Goal: Information Seeking & Learning: Learn about a topic

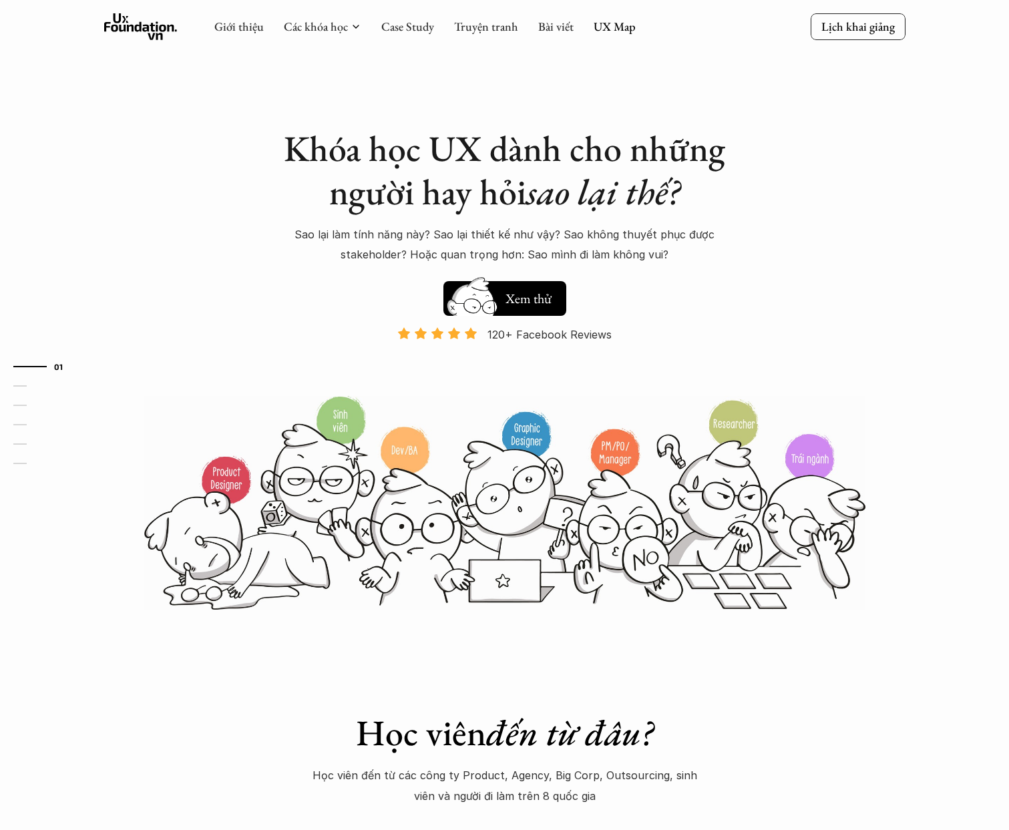
scroll to position [19, 0]
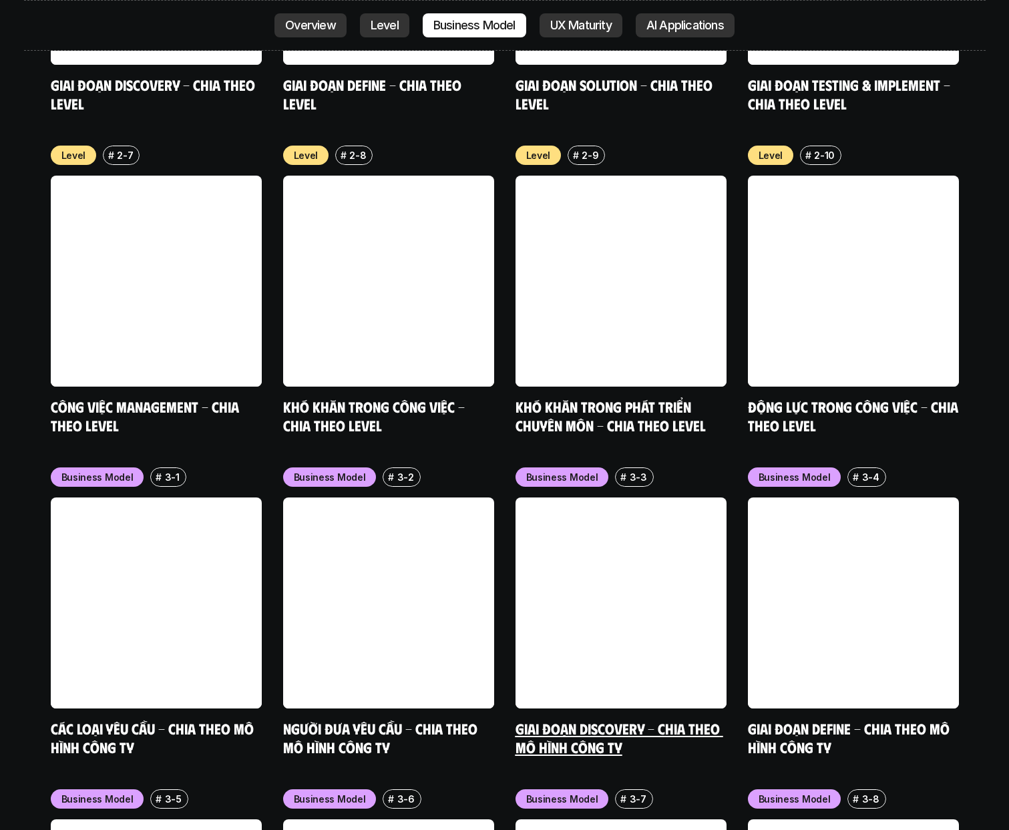
scroll to position [5406, 0]
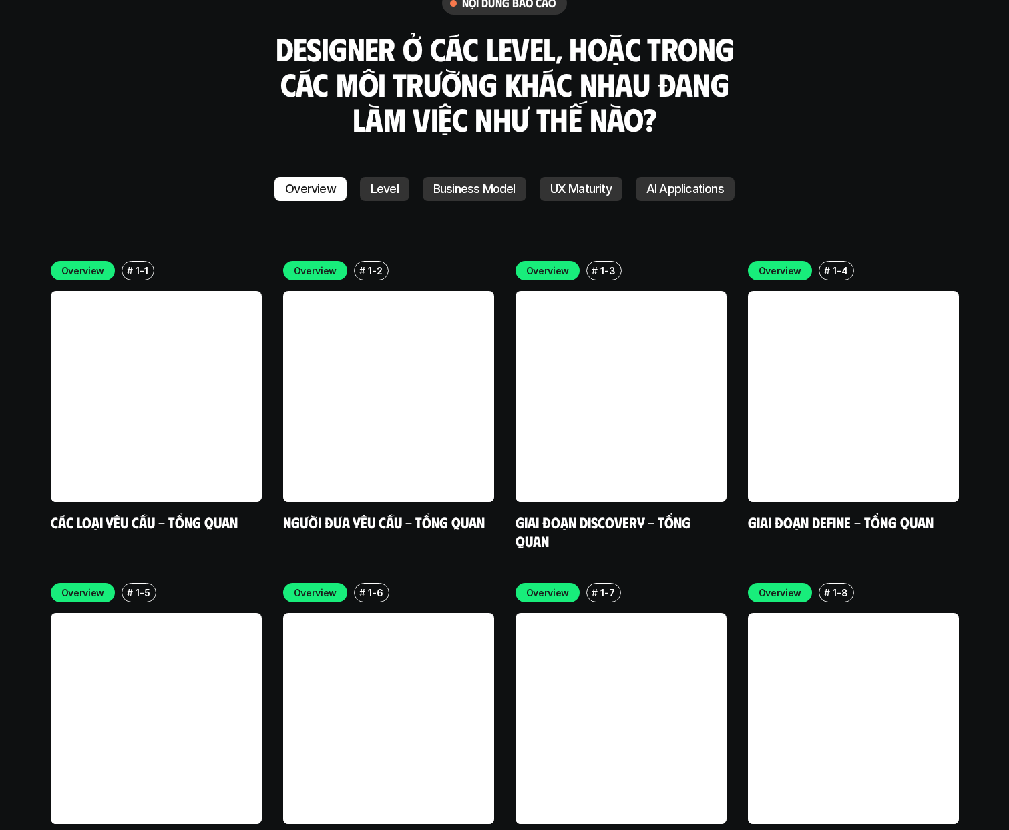
scroll to position [3821, 0]
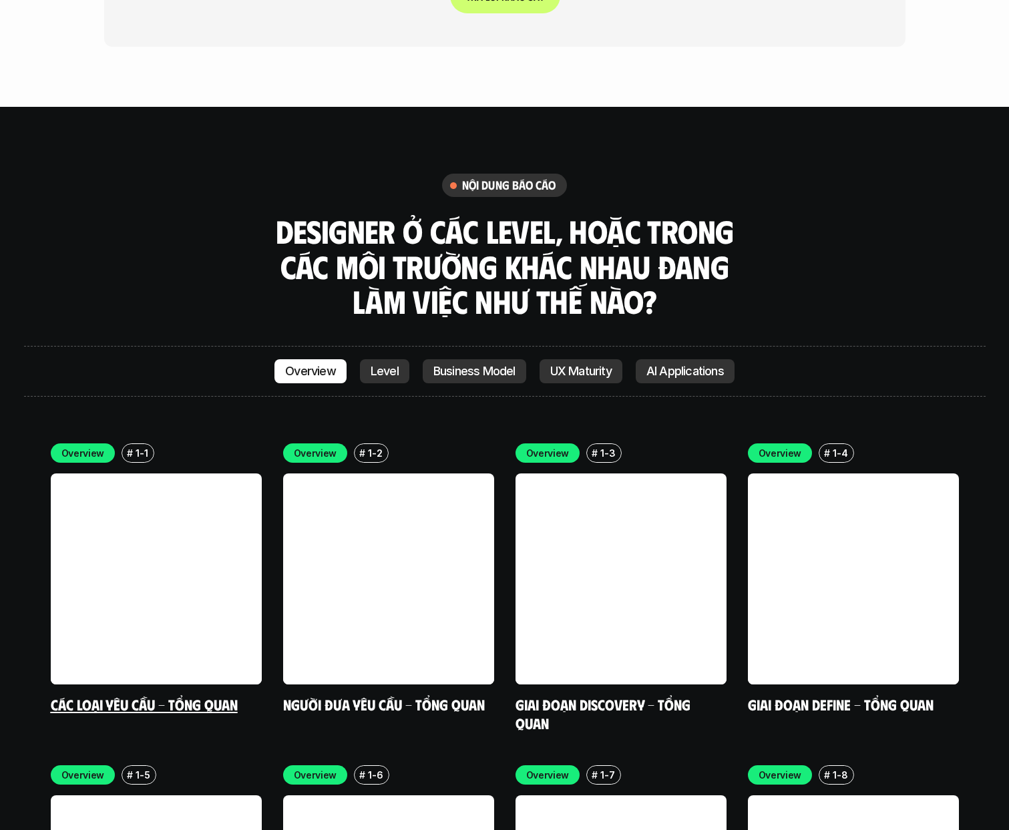
click at [115, 695] on link "Các loại yêu cầu - Tổng quan" at bounding box center [144, 704] width 187 height 18
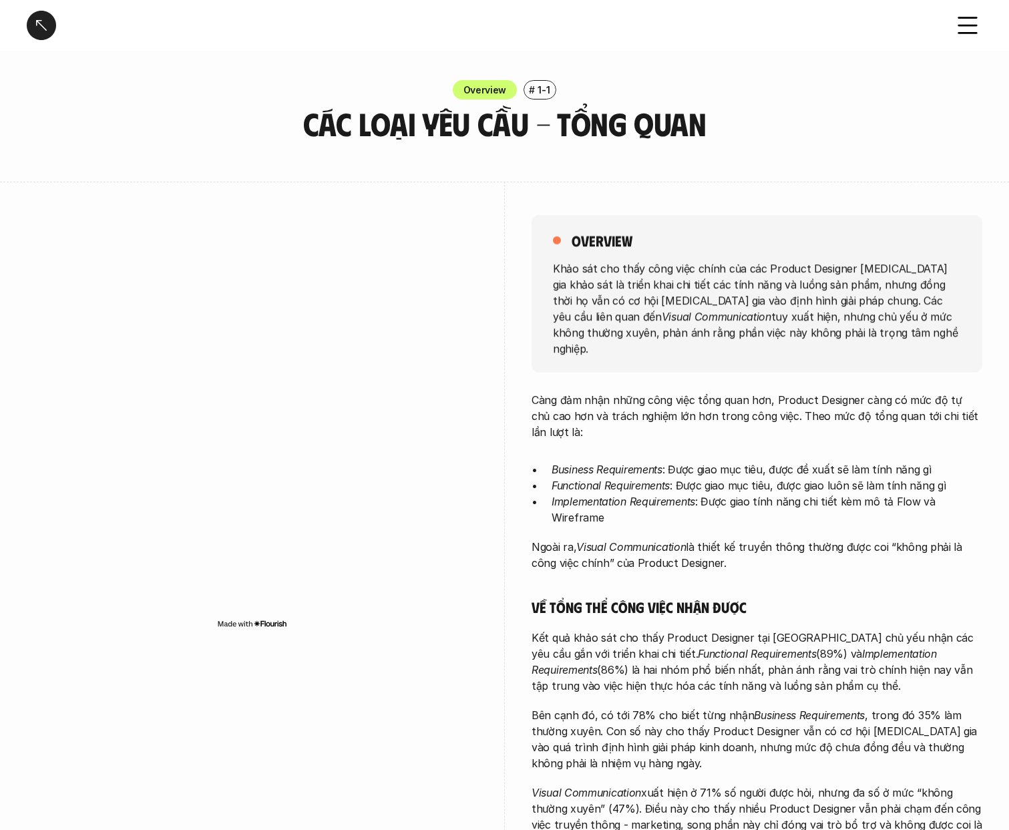
click at [45, 30] on div at bounding box center [41, 25] width 29 height 29
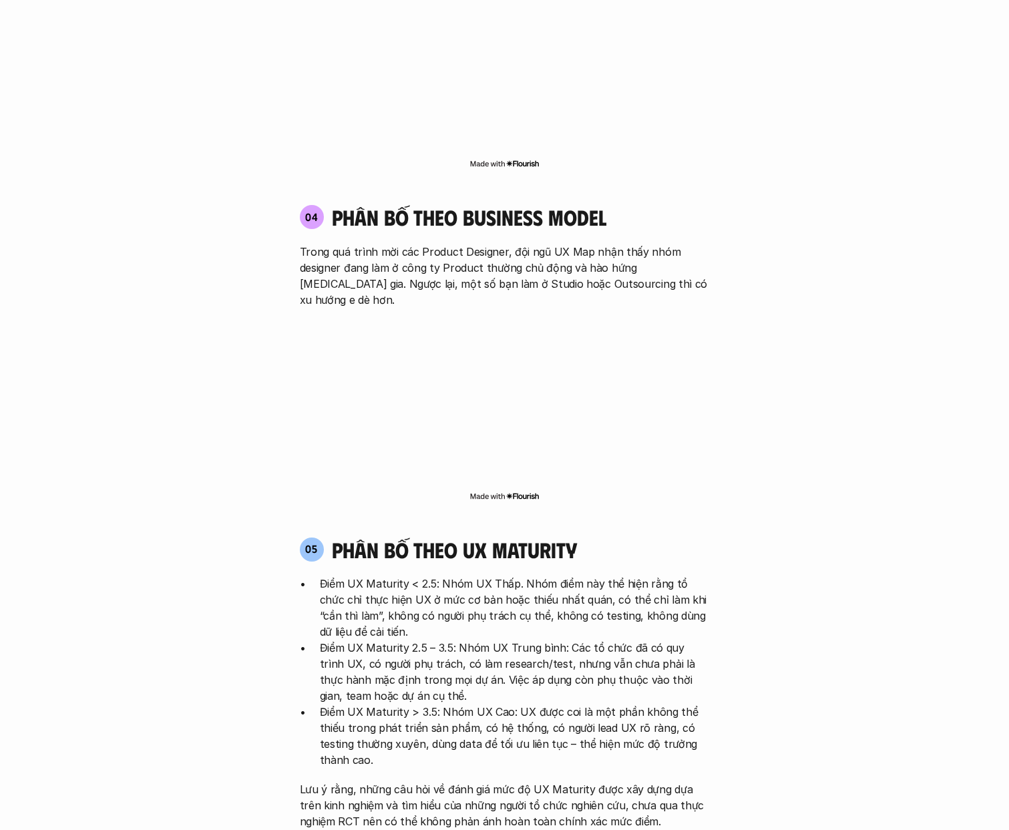
scroll to position [2520, 0]
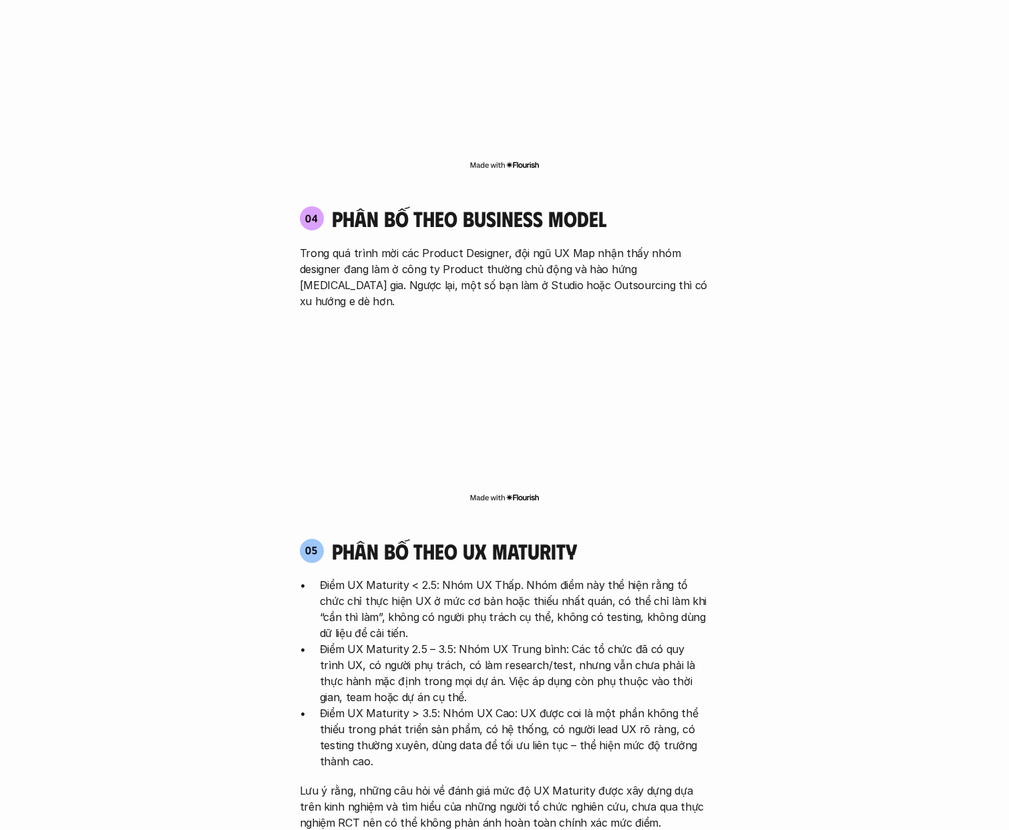
click at [501, 245] on p "Trong quá trình mời các Product Designer, đội ngũ UX Map nhận thấy nhóm designe…" at bounding box center [505, 277] width 410 height 64
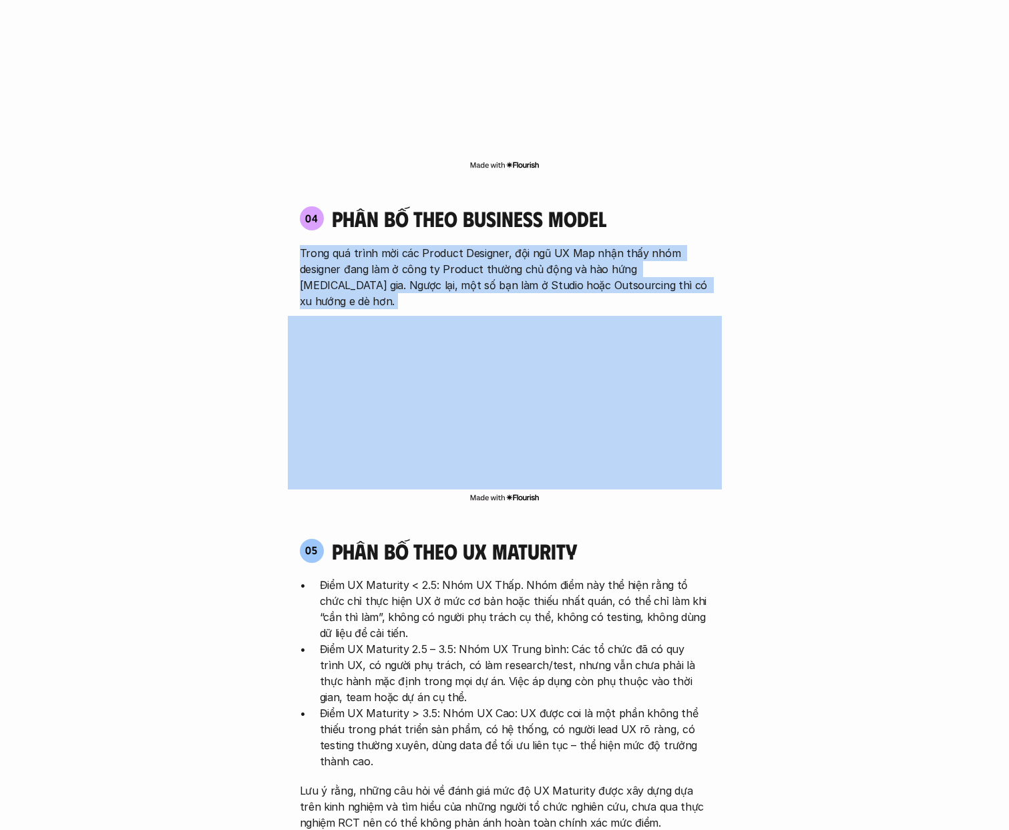
click at [501, 245] on p "Trong quá trình mời các Product Designer, đội ngũ UX Map nhận thấy nhóm designe…" at bounding box center [505, 277] width 410 height 64
click at [326, 245] on p "Trong quá trình mời các Product Designer, đội ngũ UX Map nhận thấy nhóm designe…" at bounding box center [505, 277] width 410 height 64
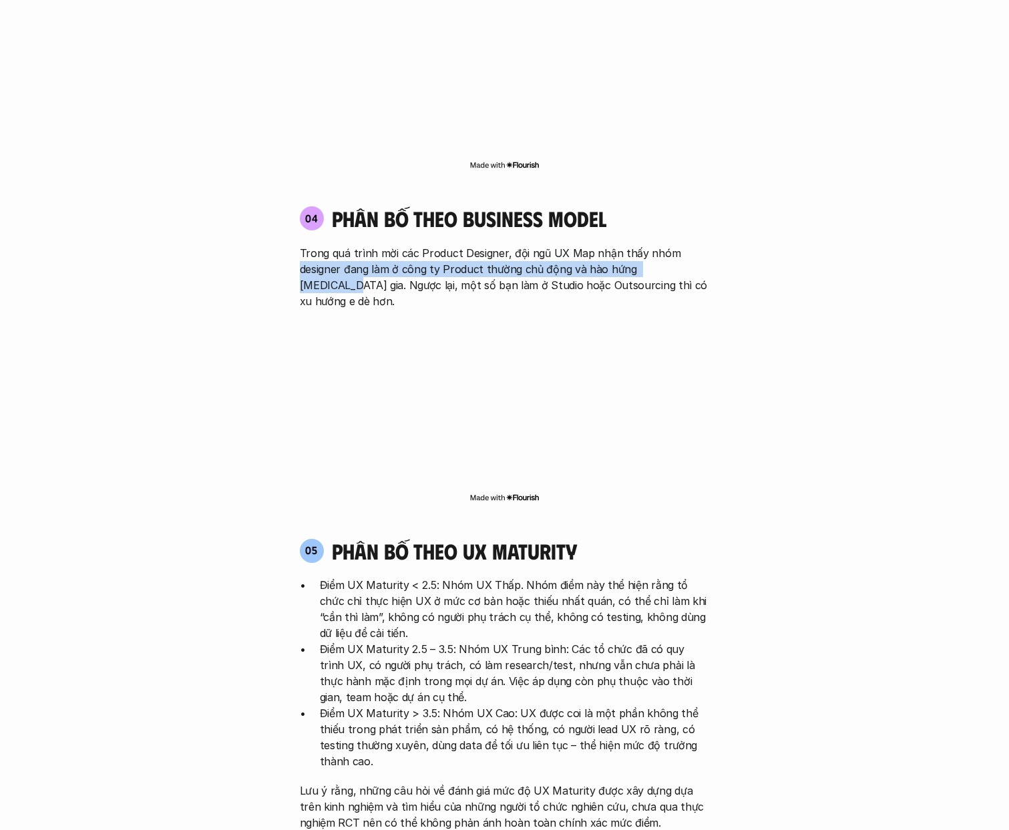
drag, startPoint x: 300, startPoint y: 224, endPoint x: 300, endPoint y: 212, distance: 11.4
click at [300, 245] on p "Trong quá trình mời các Product Designer, đội ngũ UX Map nhận thấy nhóm designe…" at bounding box center [505, 277] width 410 height 64
drag, startPoint x: 641, startPoint y: 222, endPoint x: 226, endPoint y: 209, distance: 414.7
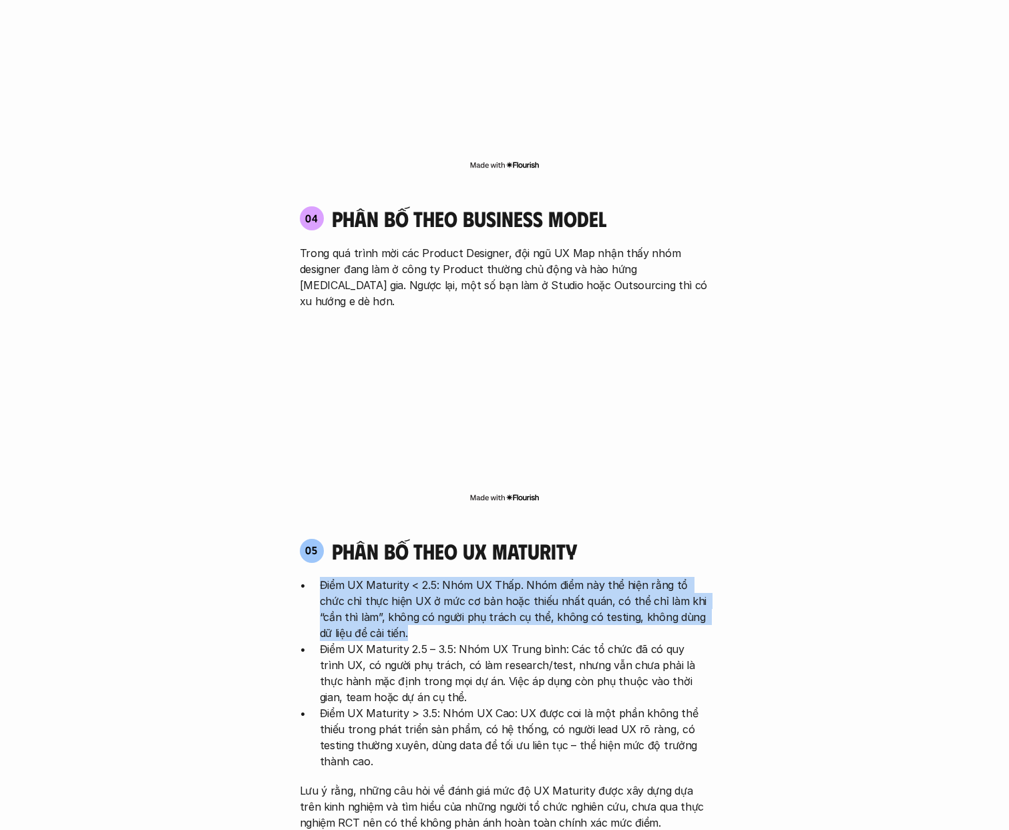
drag, startPoint x: 371, startPoint y: 545, endPoint x: 317, endPoint y: 503, distance: 68.9
click at [317, 577] on ul "Điểm UX Maturity < 2.5: Nhóm UX Thấp. Nhóm điểm này thể hiện rằng tổ chức chỉ t…" at bounding box center [505, 673] width 410 height 192
click at [499, 577] on p "Điểm UX Maturity < 2.5: Nhóm UX Thấp. Nhóm điểm này thể hiện rằng tổ chức chỉ t…" at bounding box center [515, 609] width 390 height 64
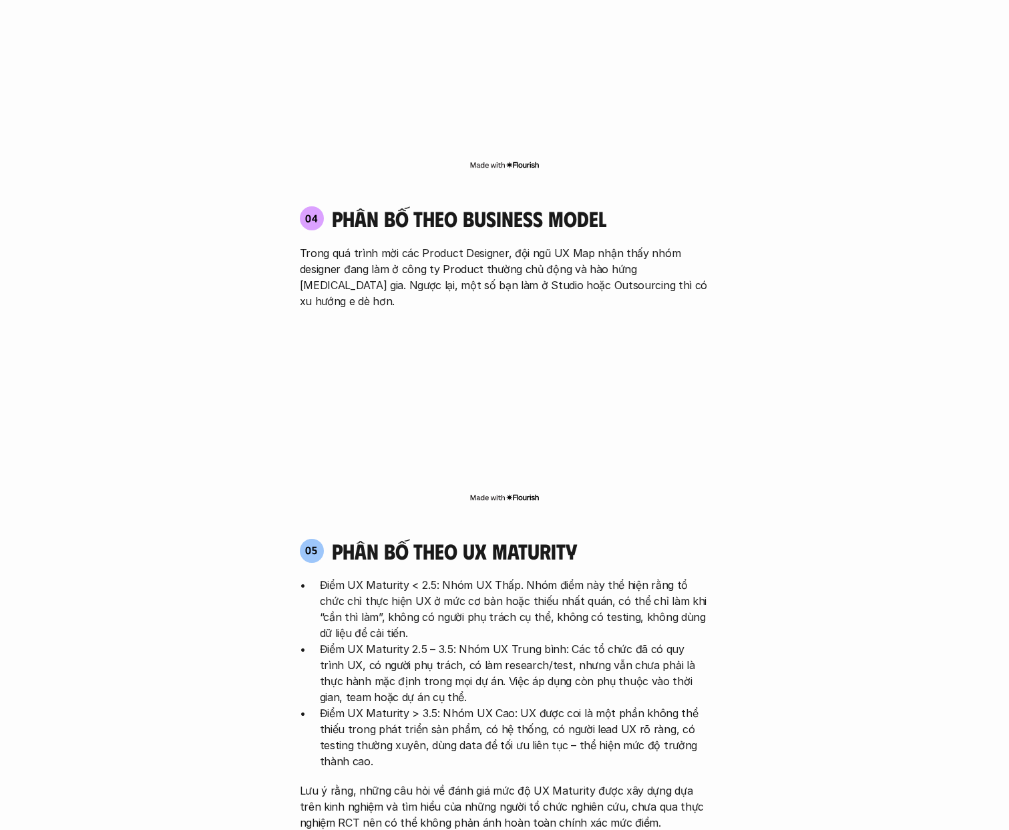
click at [459, 641] on p "Điểm UX Maturity 2.5 – 3.5: Nhóm UX Trung bình: Các tổ chức đã có quy trình UX,…" at bounding box center [515, 673] width 390 height 64
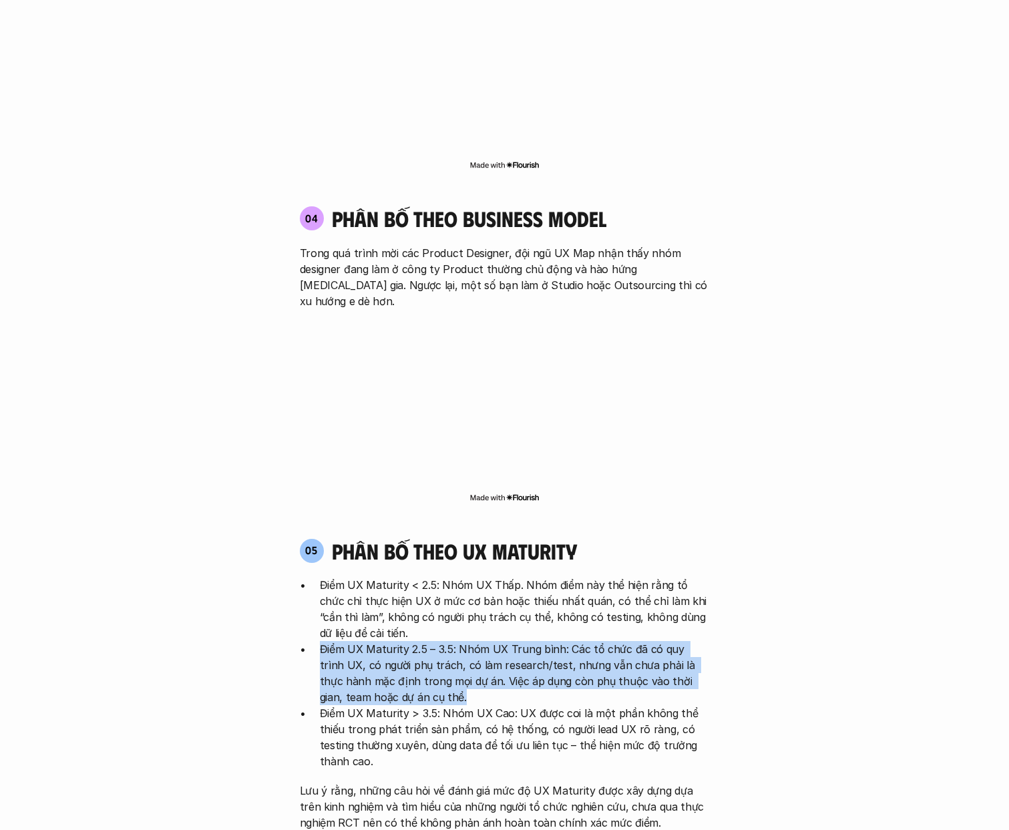
drag, startPoint x: 384, startPoint y: 617, endPoint x: 312, endPoint y: 571, distance: 85.5
click at [312, 577] on ul "Điểm UX Maturity < 2.5: Nhóm UX Thấp. Nhóm điểm này thể hiện rằng tổ chức chỉ t…" at bounding box center [505, 673] width 410 height 192
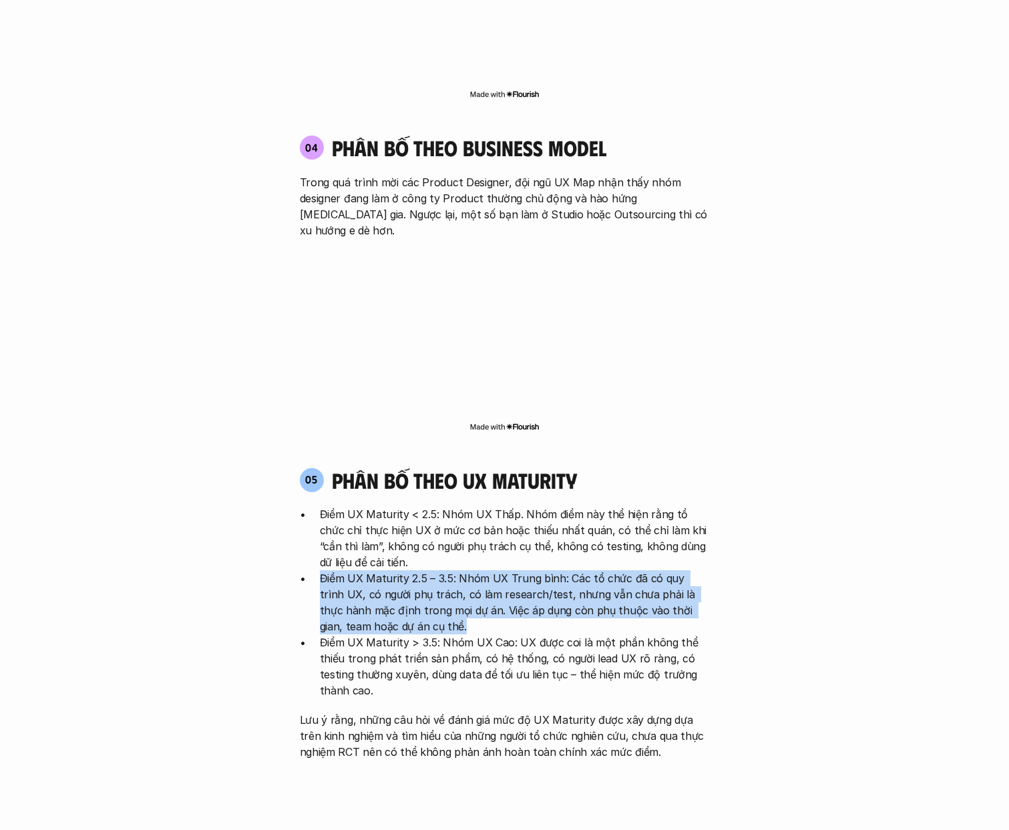
scroll to position [2611, 0]
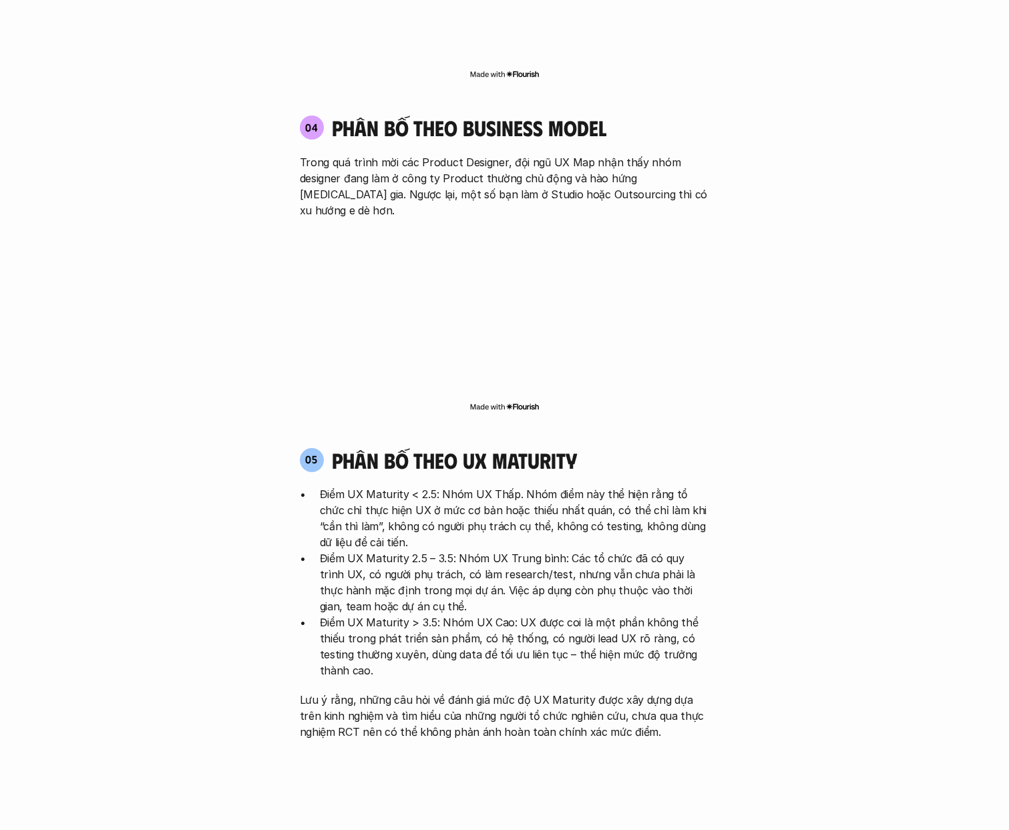
click at [423, 614] on p "Điểm UX Maturity > 3.5: Nhóm UX Cao: UX được coi là một phần không thể thiếu tr…" at bounding box center [515, 646] width 390 height 64
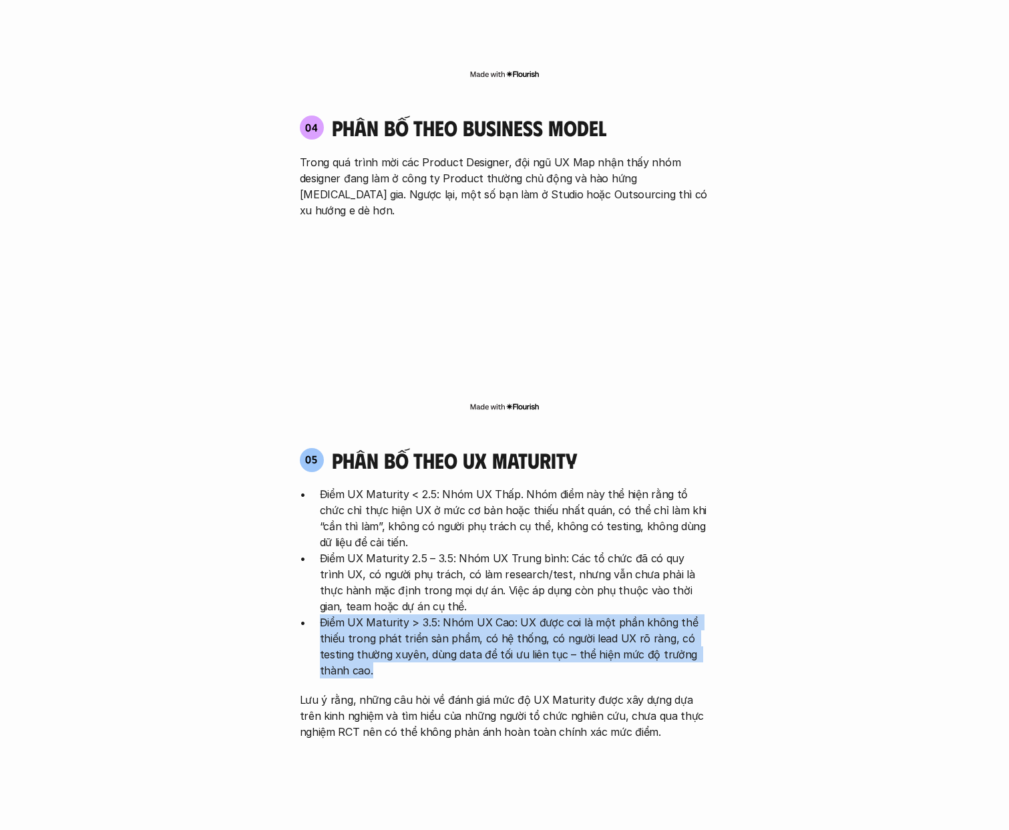
drag, startPoint x: 384, startPoint y: 593, endPoint x: 310, endPoint y: 540, distance: 91.3
click at [310, 540] on ul "Điểm UX Maturity < 2.5: Nhóm UX Thấp. Nhóm điểm này thể hiện rằng tổ chức chỉ t…" at bounding box center [505, 582] width 410 height 192
click at [532, 614] on p "Điểm UX Maturity > 3.5: Nhóm UX Cao: UX được coi là một phần không thể thiếu tr…" at bounding box center [515, 646] width 390 height 64
drag, startPoint x: 318, startPoint y: 542, endPoint x: 478, endPoint y: 603, distance: 171.6
click at [478, 603] on div "Điểm UX Maturity < 2.5: Nhóm UX Thấp. Nhóm điểm này thể hiện rằng tổ chức chỉ t…" at bounding box center [505, 613] width 410 height 254
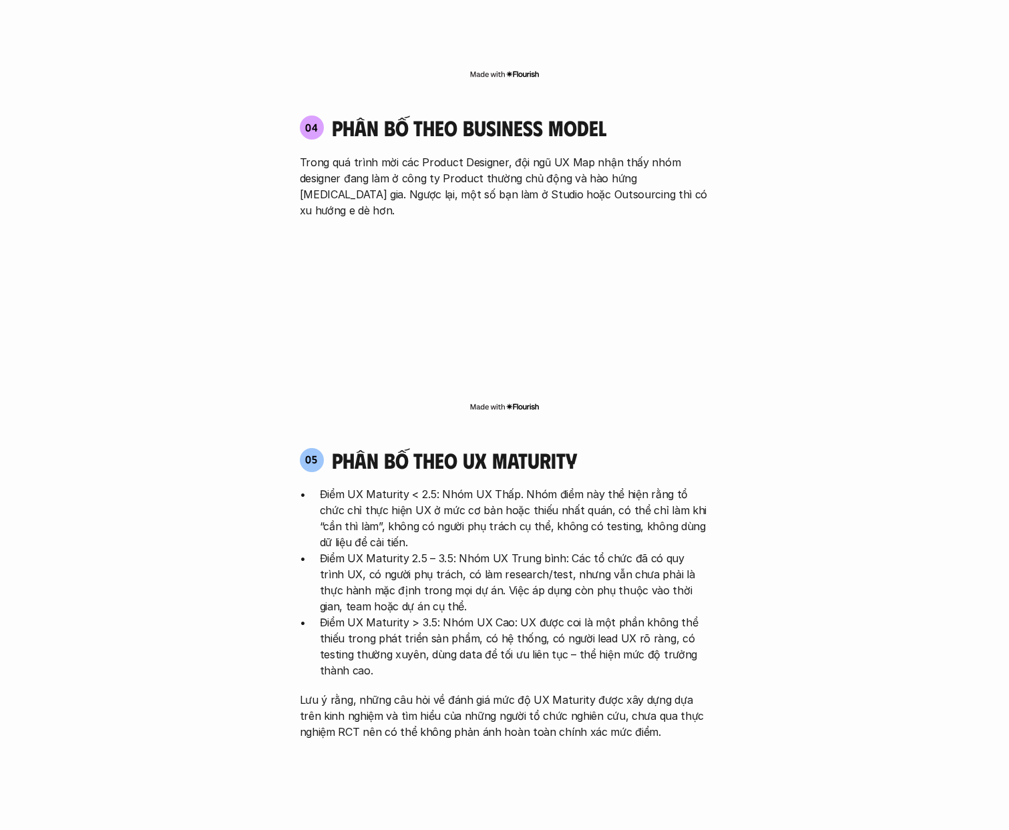
click at [379, 550] on p "Điểm UX Maturity 2.5 – 3.5: Nhóm UX Trung bình: Các tổ chức đã có quy trình UX,…" at bounding box center [515, 582] width 390 height 64
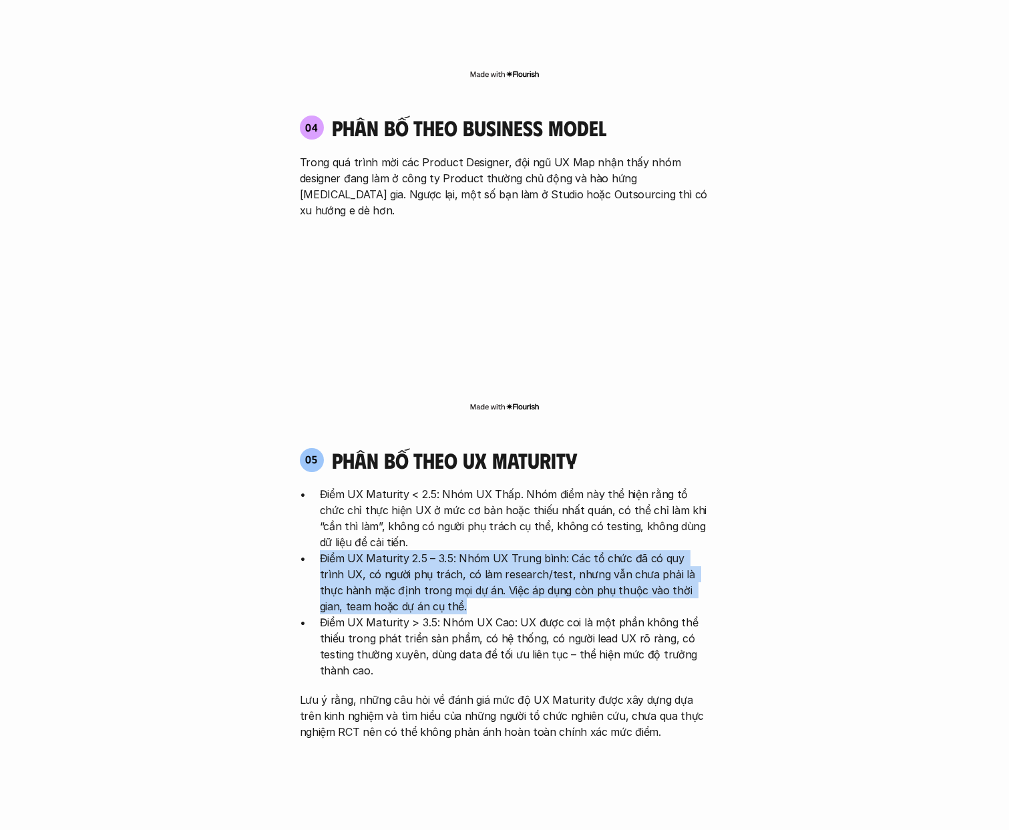
drag, startPoint x: 394, startPoint y: 529, endPoint x: 292, endPoint y: 483, distance: 112.3
click at [292, 483] on div "05 phân bố theo ux maturity Điểm UX Maturity < 2.5: Nhóm UX Thấp. Nhóm điểm này…" at bounding box center [505, 593] width 434 height 292
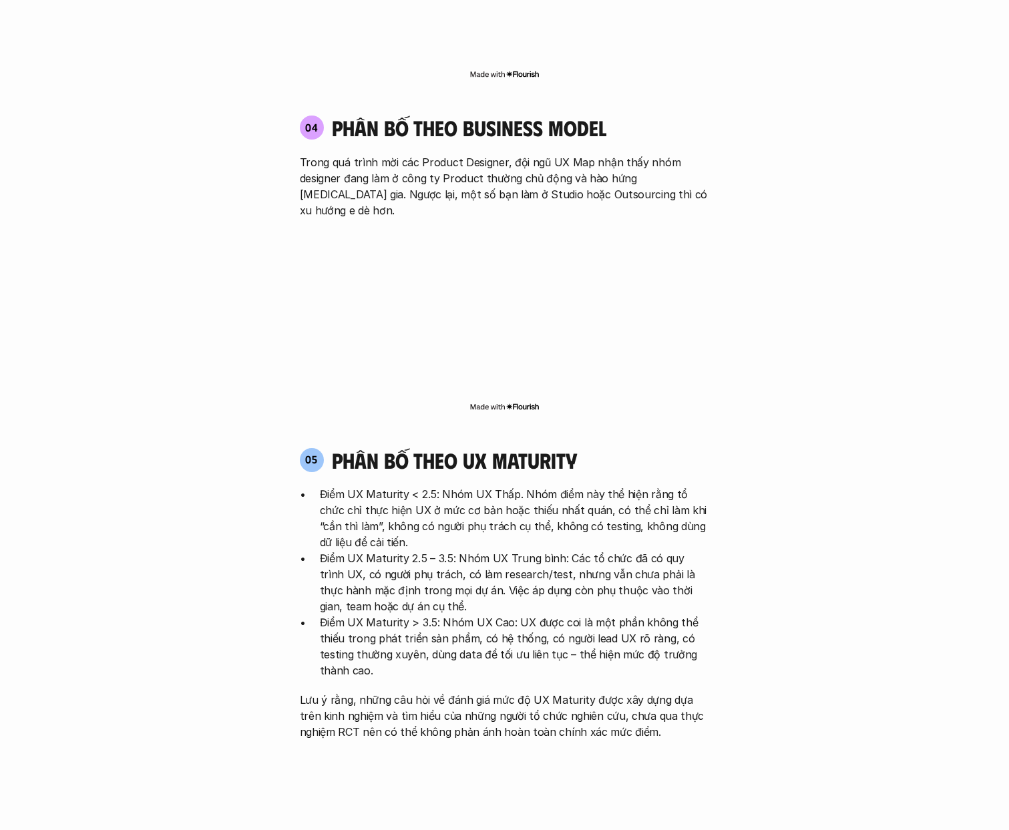
click at [372, 486] on p "Điểm UX Maturity < 2.5: Nhóm UX Thấp. Nhóm điểm này thể hiện rằng tổ chức chỉ t…" at bounding box center [515, 518] width 390 height 64
drag, startPoint x: 392, startPoint y: 527, endPoint x: 316, endPoint y: 506, distance: 78.4
click at [316, 506] on ul "Điểm UX Maturity < 2.5: Nhóm UX Thấp. Nhóm điểm này thể hiện rằng tổ chức chỉ t…" at bounding box center [505, 582] width 410 height 192
click at [405, 550] on p "Điểm UX Maturity 2.5 – 3.5: Nhóm UX Trung bình: Các tổ chức đã có quy trình UX,…" at bounding box center [515, 582] width 390 height 64
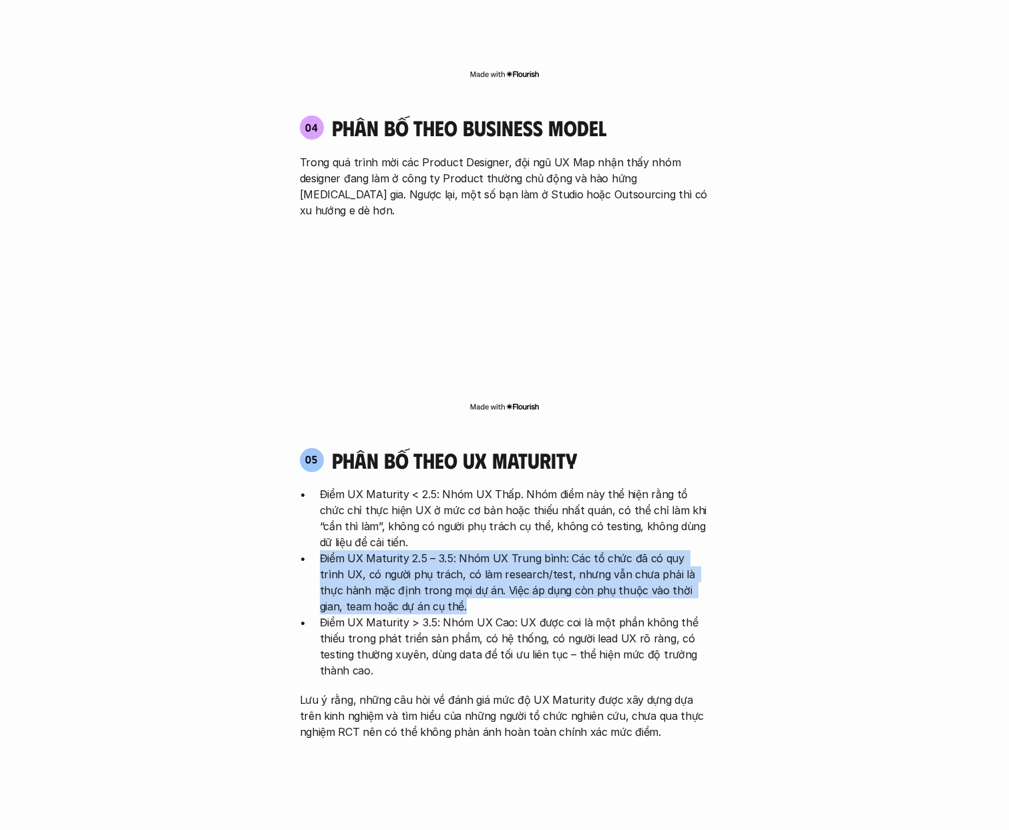
drag, startPoint x: 392, startPoint y: 527, endPoint x: 320, endPoint y: 485, distance: 83.5
click at [320, 550] on p "Điểm UX Maturity 2.5 – 3.5: Nhóm UX Trung bình: Các tổ chức đã có quy trình UX,…" at bounding box center [515, 582] width 390 height 64
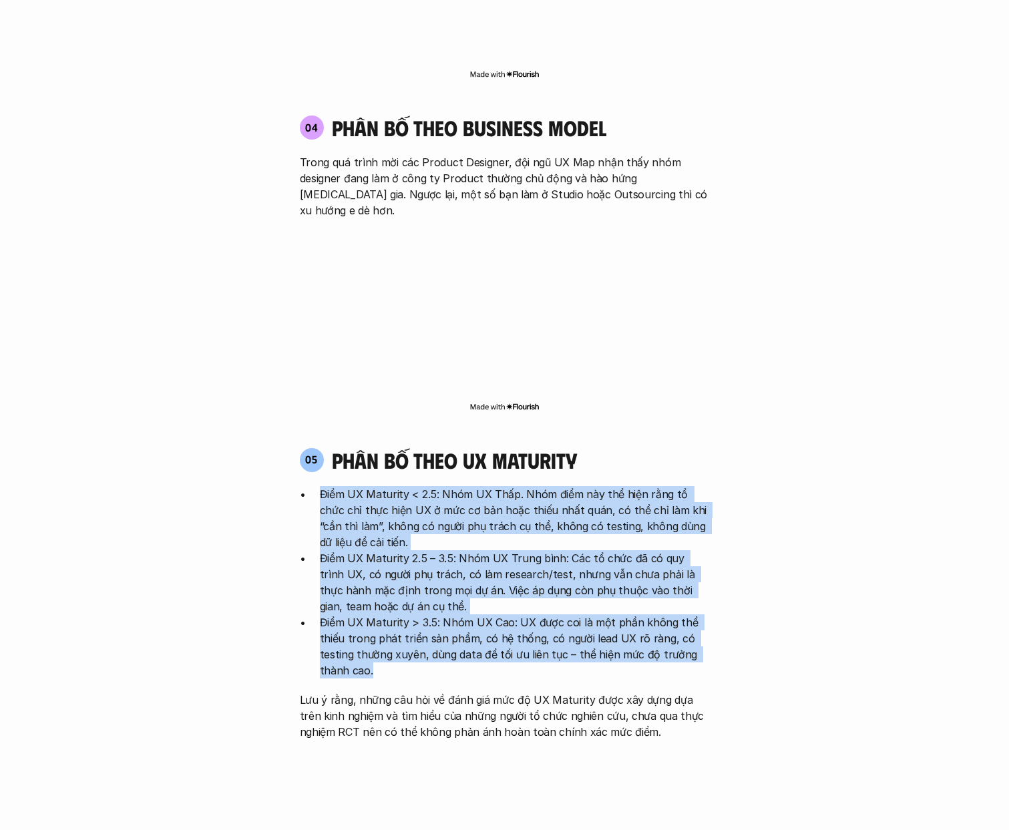
drag, startPoint x: 319, startPoint y: 411, endPoint x: 710, endPoint y: 595, distance: 432.0
click at [710, 595] on div "05 phân bố theo ux maturity Điểm UX Maturity < 2.5: Nhóm UX Thấp. Nhóm điểm này…" at bounding box center [505, 593] width 434 height 292
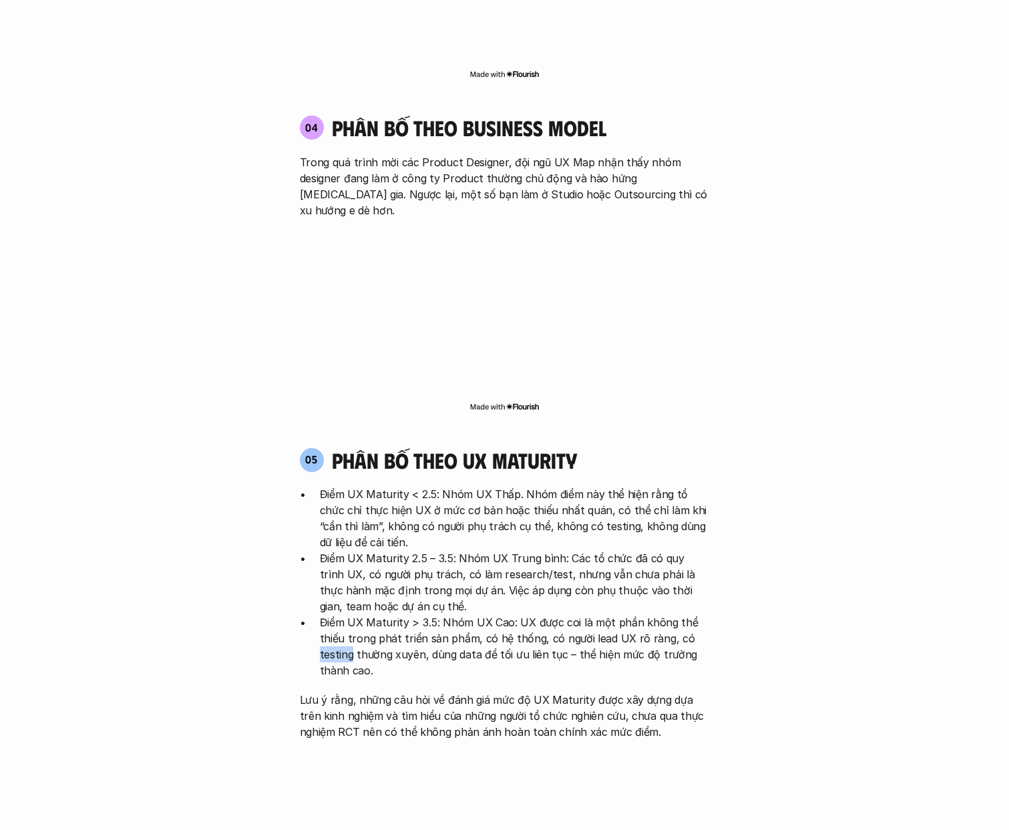
click at [347, 692] on p "Lưu ý rằng, những câu hỏi về đánh giá mức độ UX Maturity được xây dựng dựa trên…" at bounding box center [505, 716] width 410 height 48
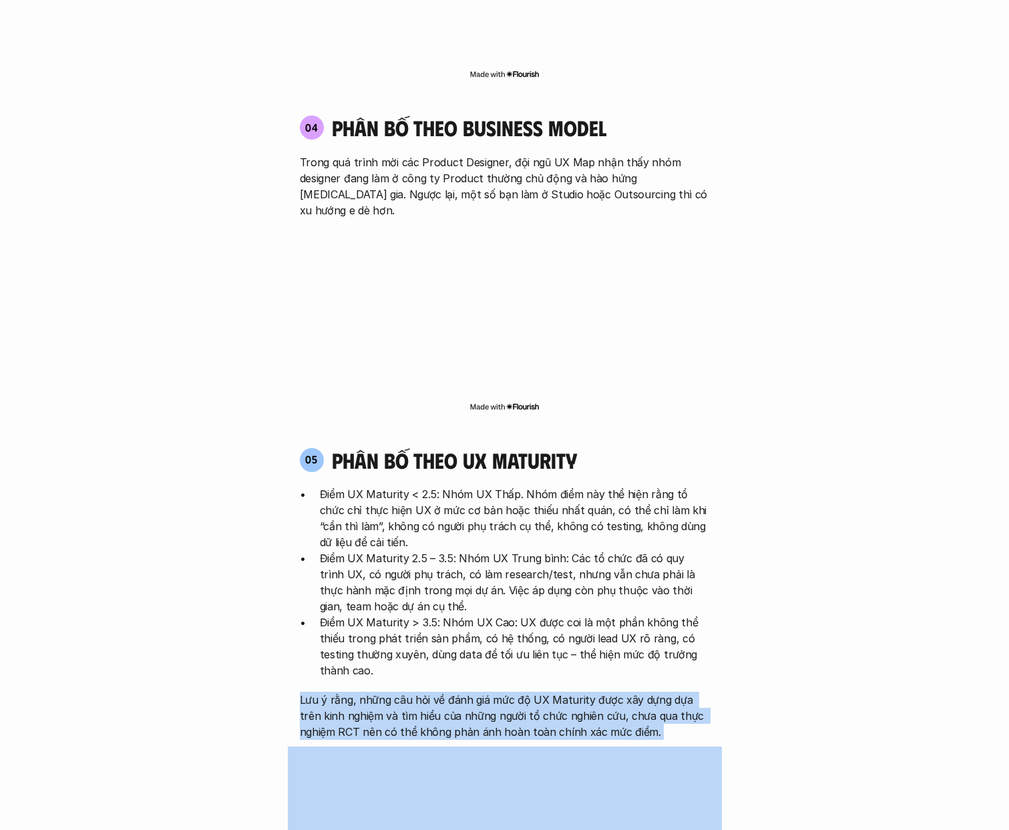
drag, startPoint x: 284, startPoint y: 615, endPoint x: 680, endPoint y: 666, distance: 399.1
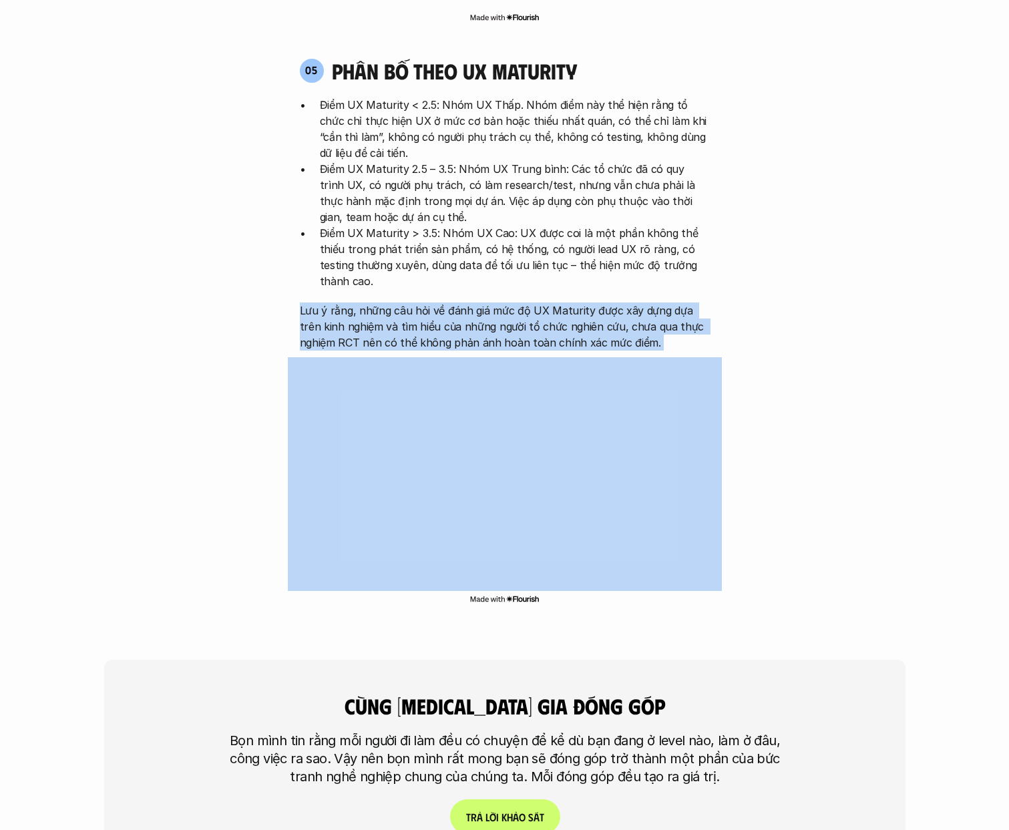
scroll to position [3001, 0]
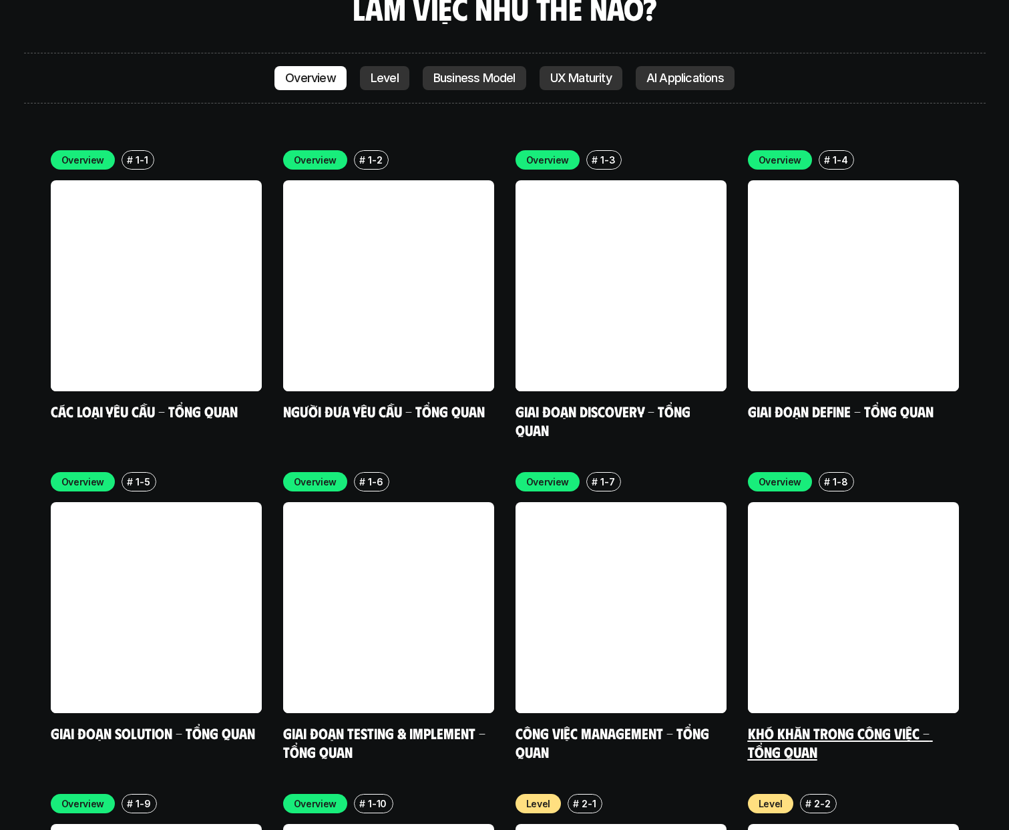
scroll to position [4128, 0]
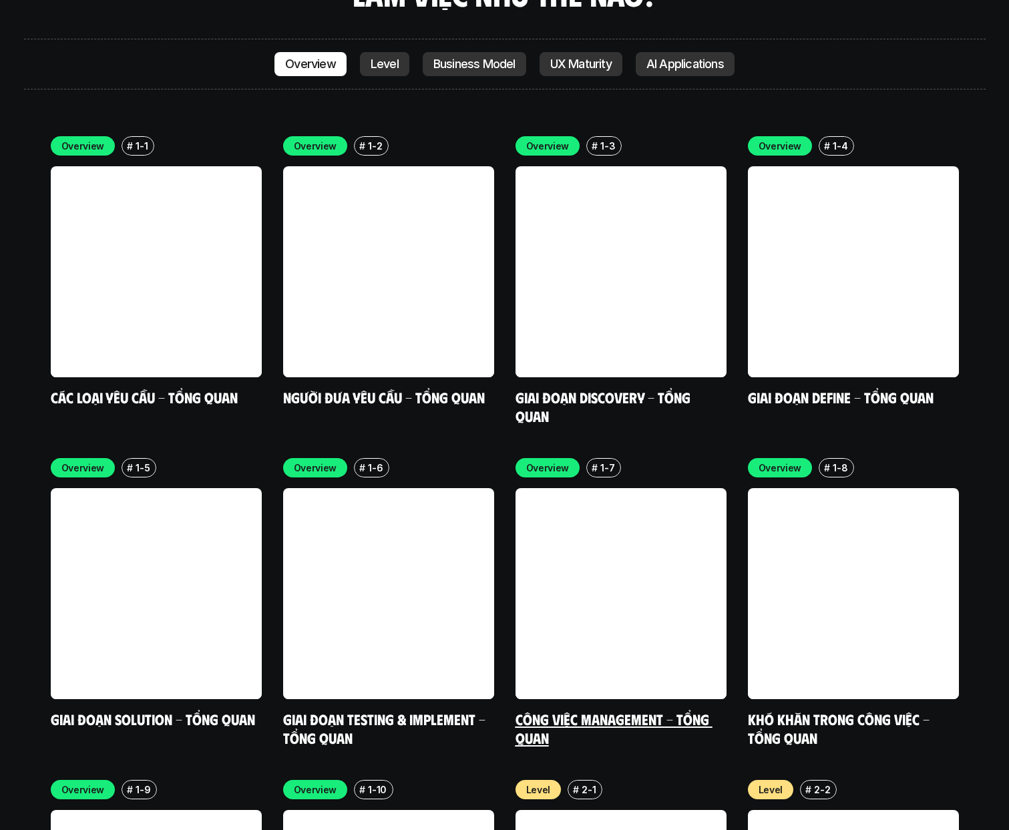
click at [627, 710] on link "Công việc Management - Tổng quan" at bounding box center [613, 728] width 197 height 37
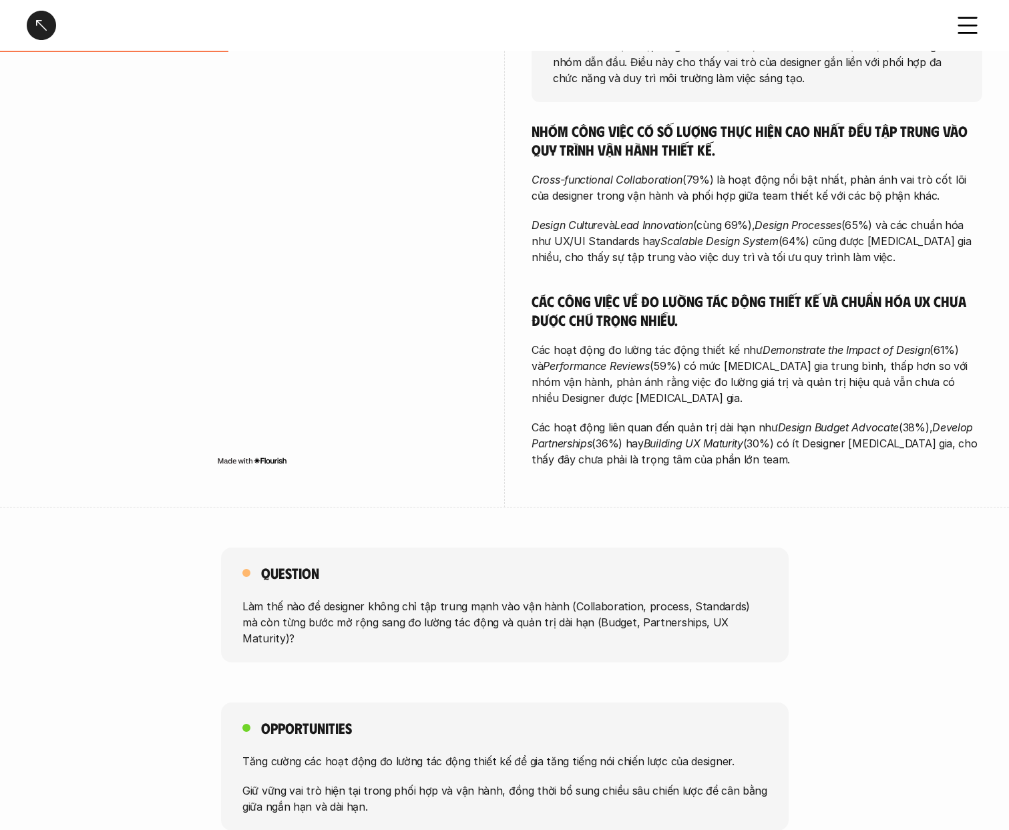
scroll to position [323, 0]
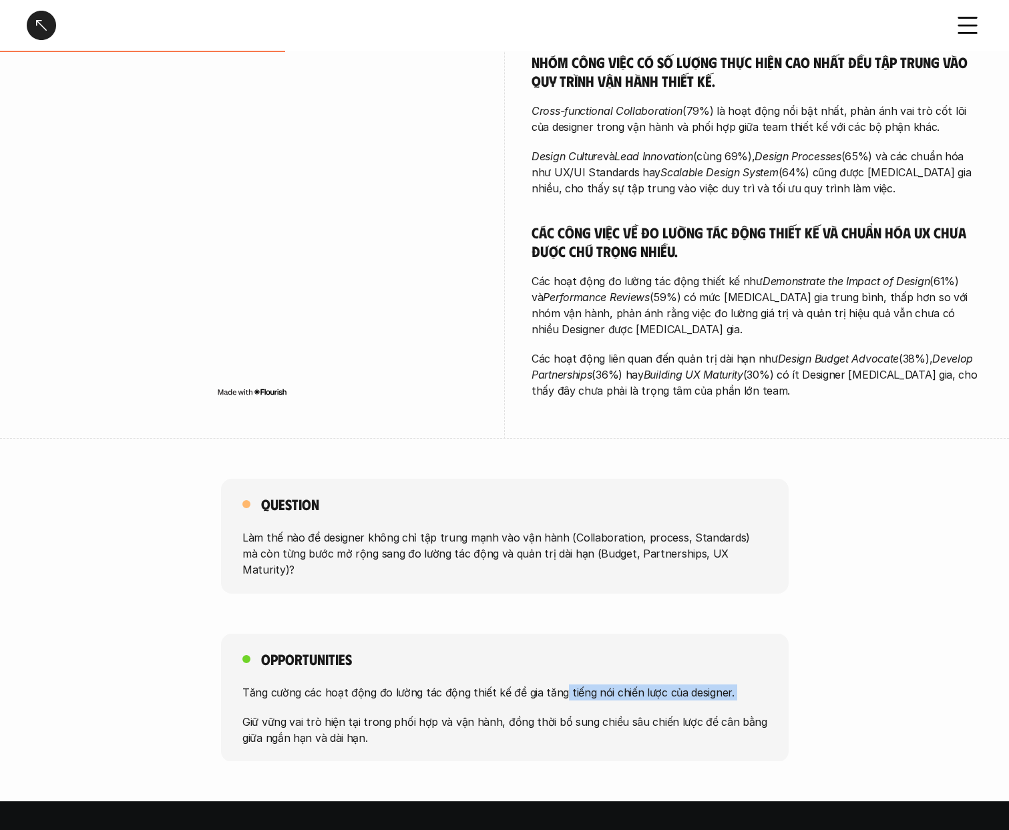
drag, startPoint x: 557, startPoint y: 669, endPoint x: 744, endPoint y: 693, distance: 189.0
click at [744, 693] on div "Tăng cường các hoạt động đo lường tác động thiết kế để gia tăng tiếng nói chiến…" at bounding box center [504, 714] width 525 height 61
click at [438, 713] on p "Giữ vững vai trò hiện tại trong phối hợp và vận hành, đồng thời bổ sung chiều s…" at bounding box center [504, 729] width 525 height 32
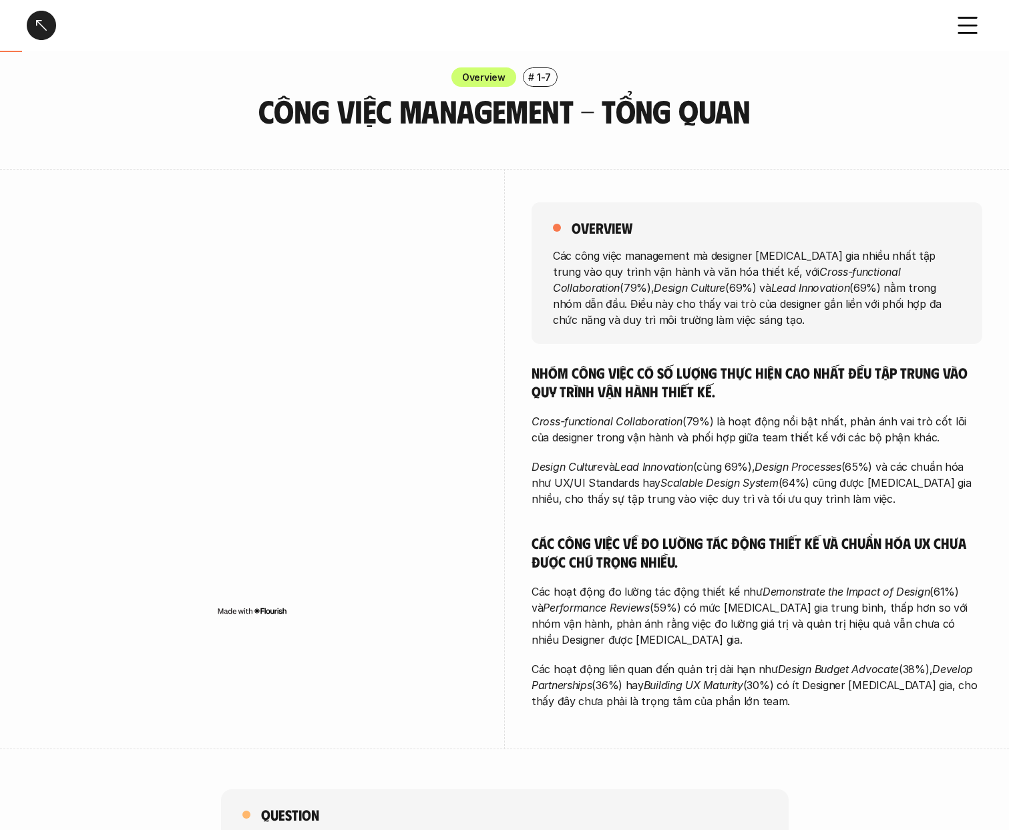
scroll to position [0, 0]
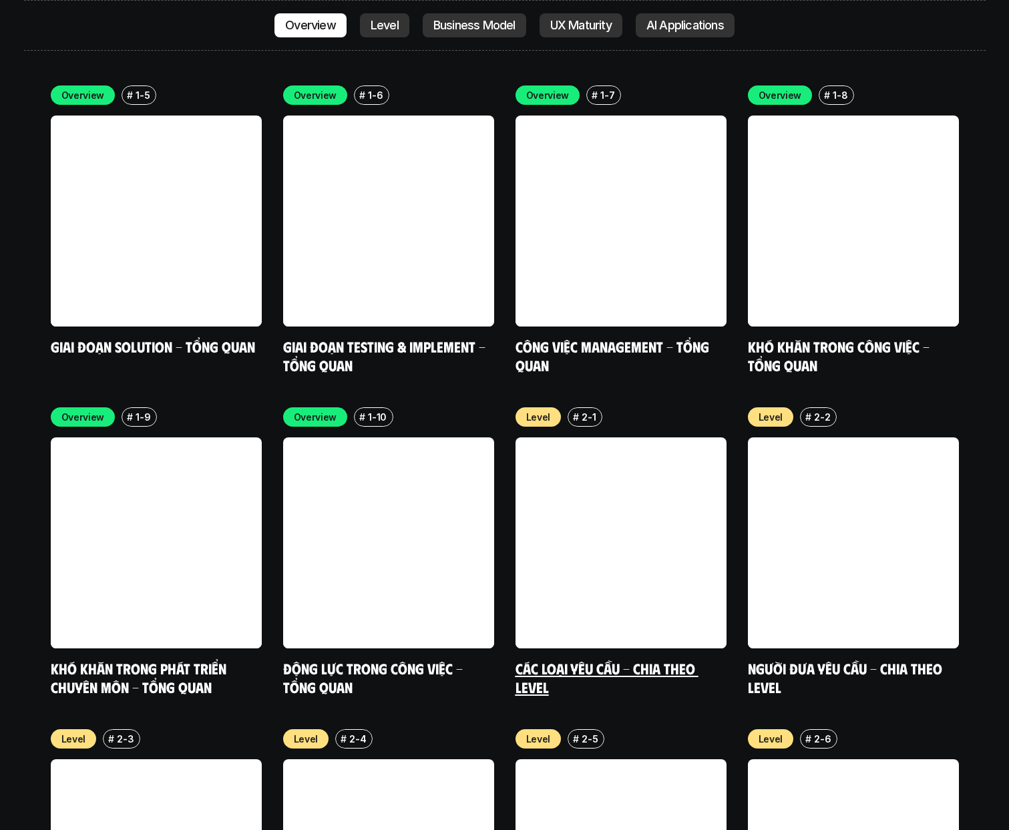
scroll to position [4503, 0]
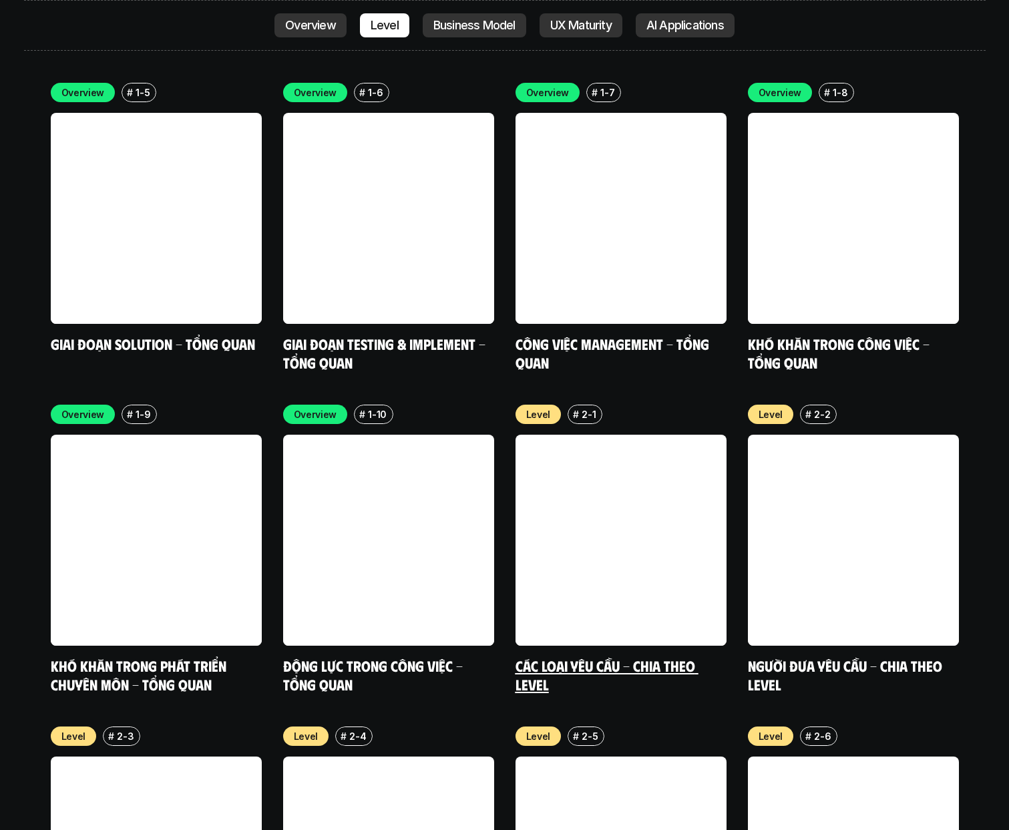
click at [632, 500] on link at bounding box center [620, 540] width 211 height 211
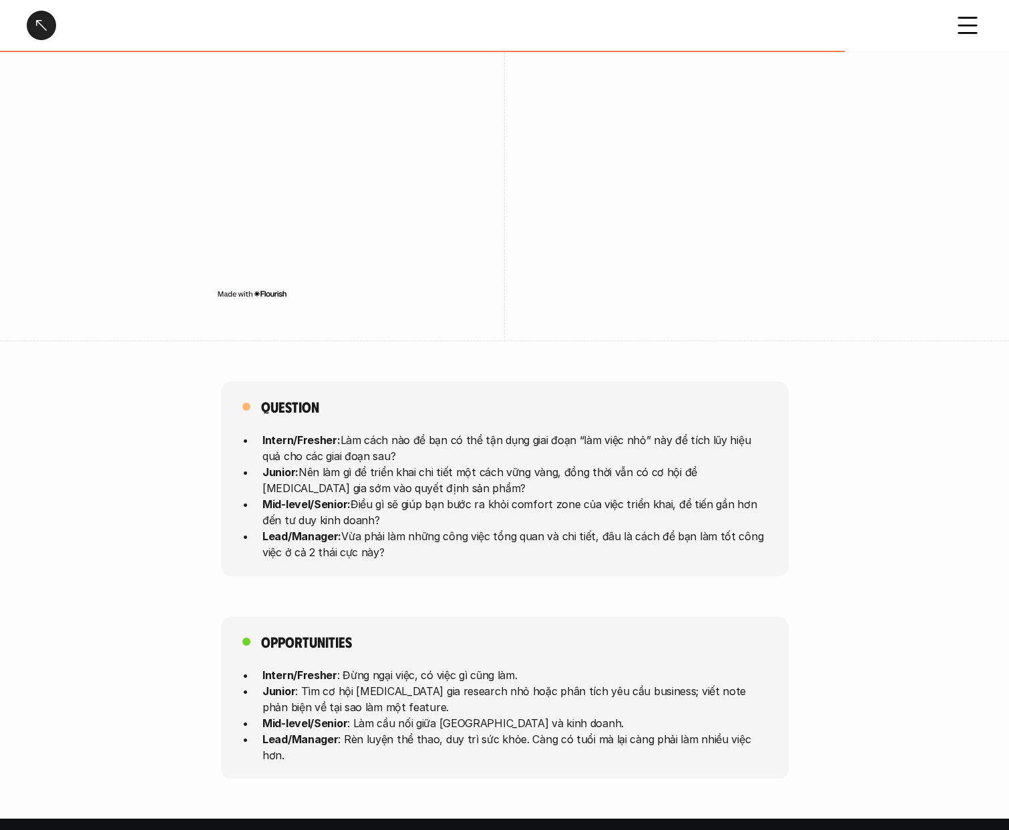
scroll to position [3169, 0]
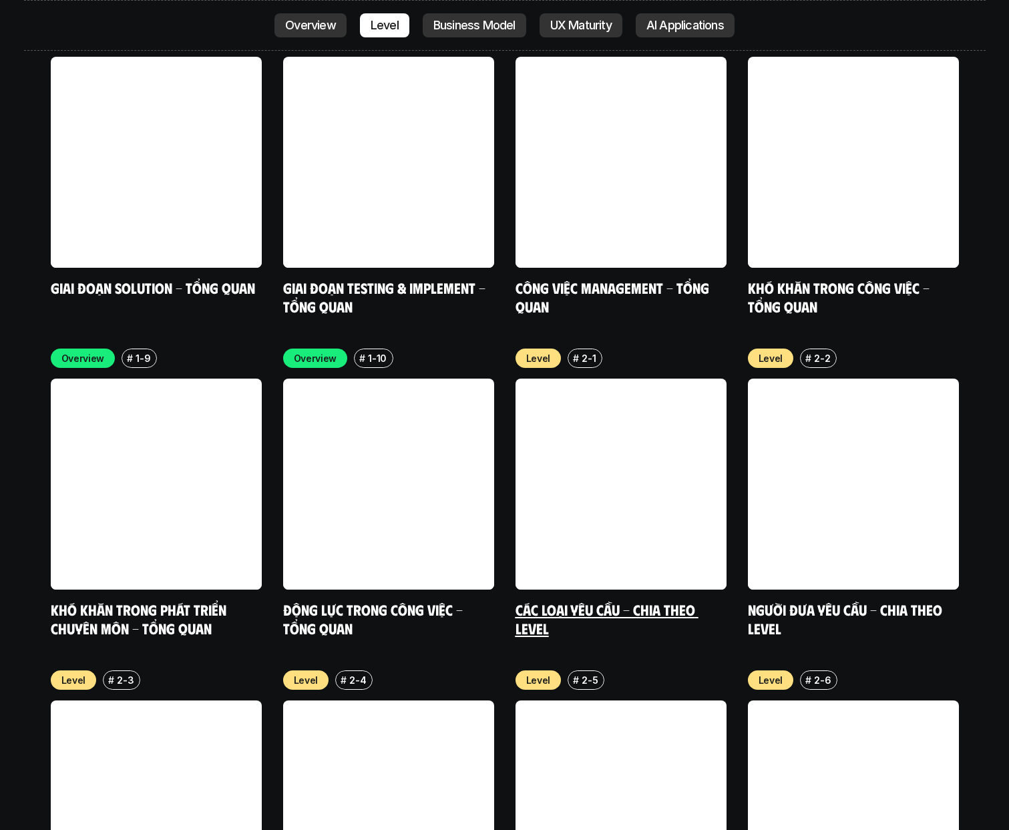
scroll to position [4729, 0]
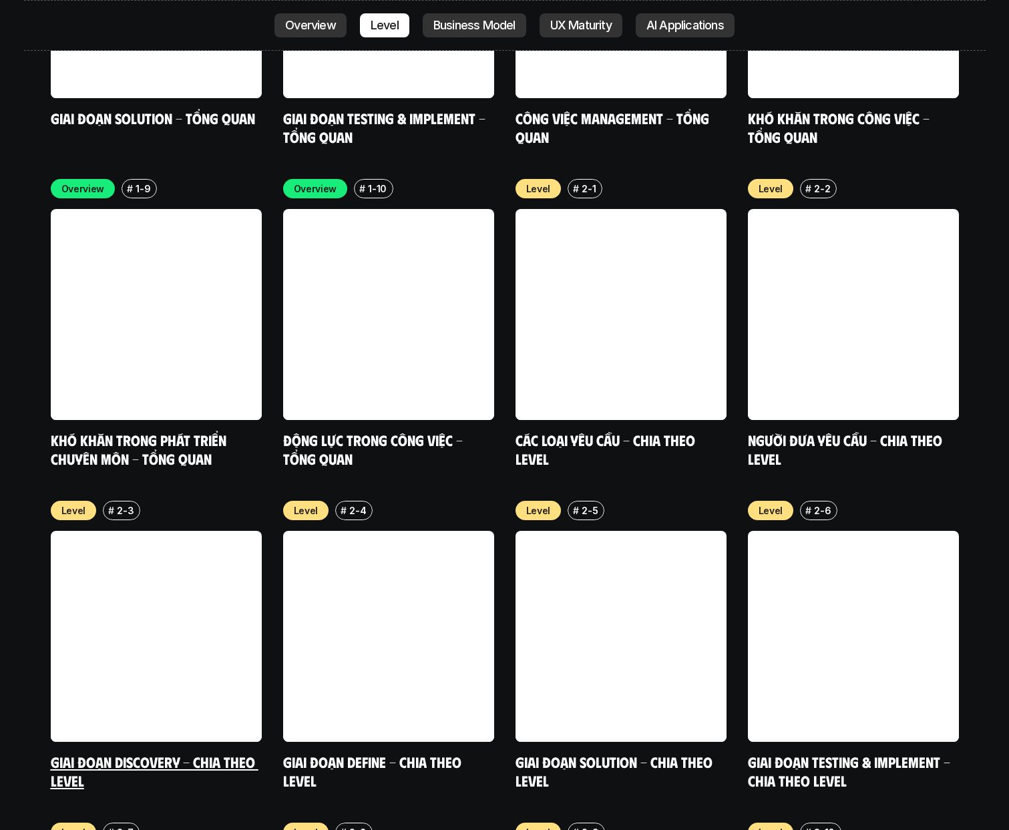
click at [253, 752] on link "Giai đoạn Discovery - Chia theo Level" at bounding box center [155, 770] width 208 height 37
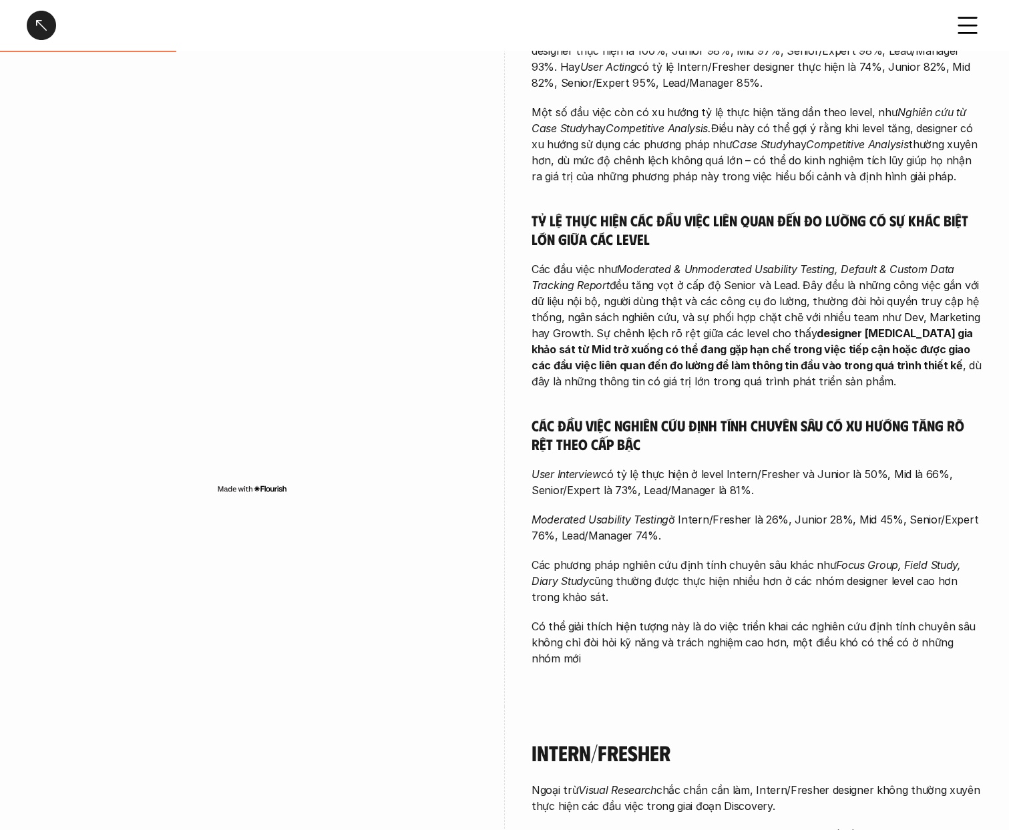
scroll to position [796, 0]
